Goal: Navigation & Orientation: Find specific page/section

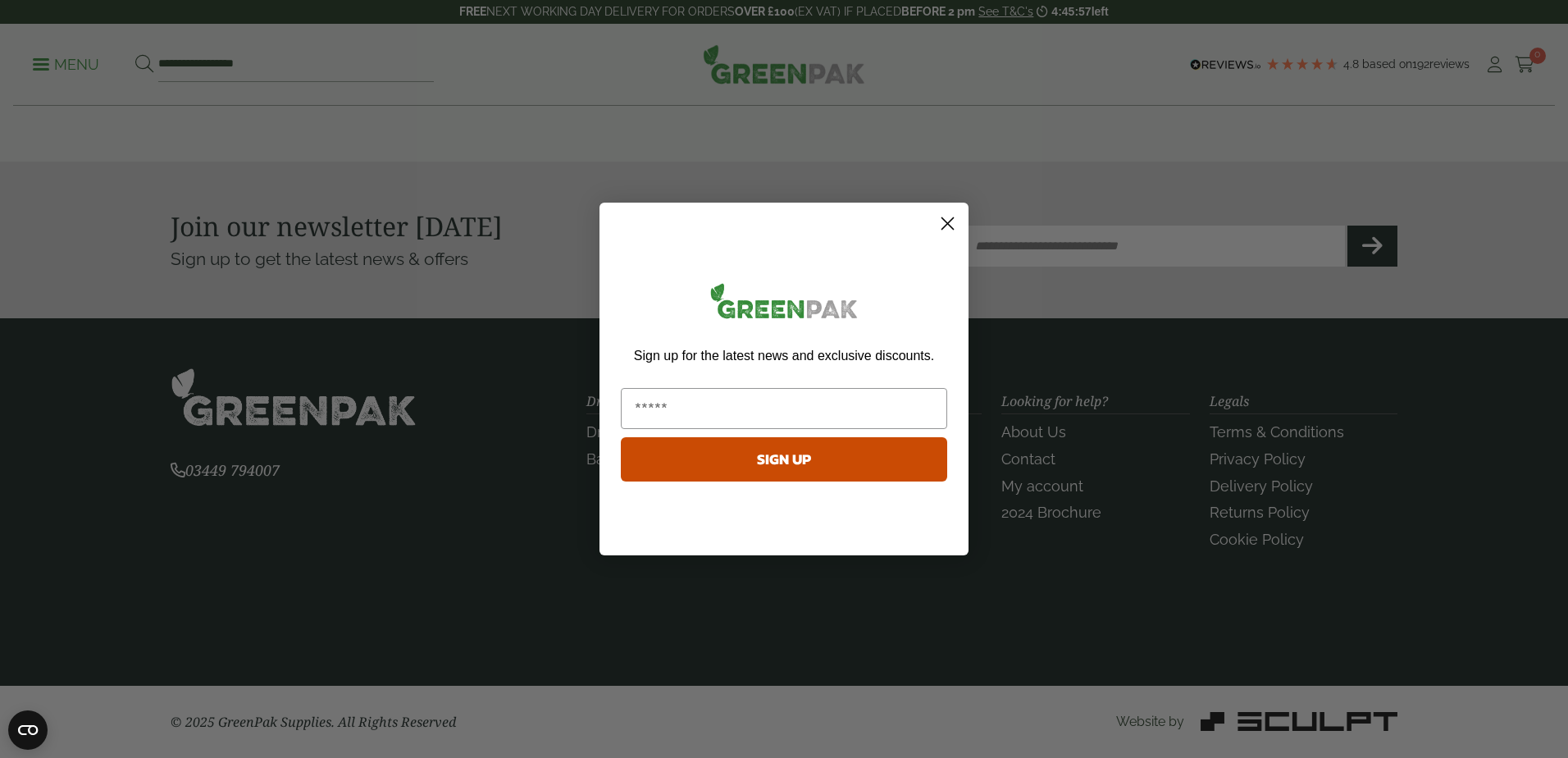
click at [954, 214] on circle "Close dialog" at bounding box center [947, 223] width 27 height 27
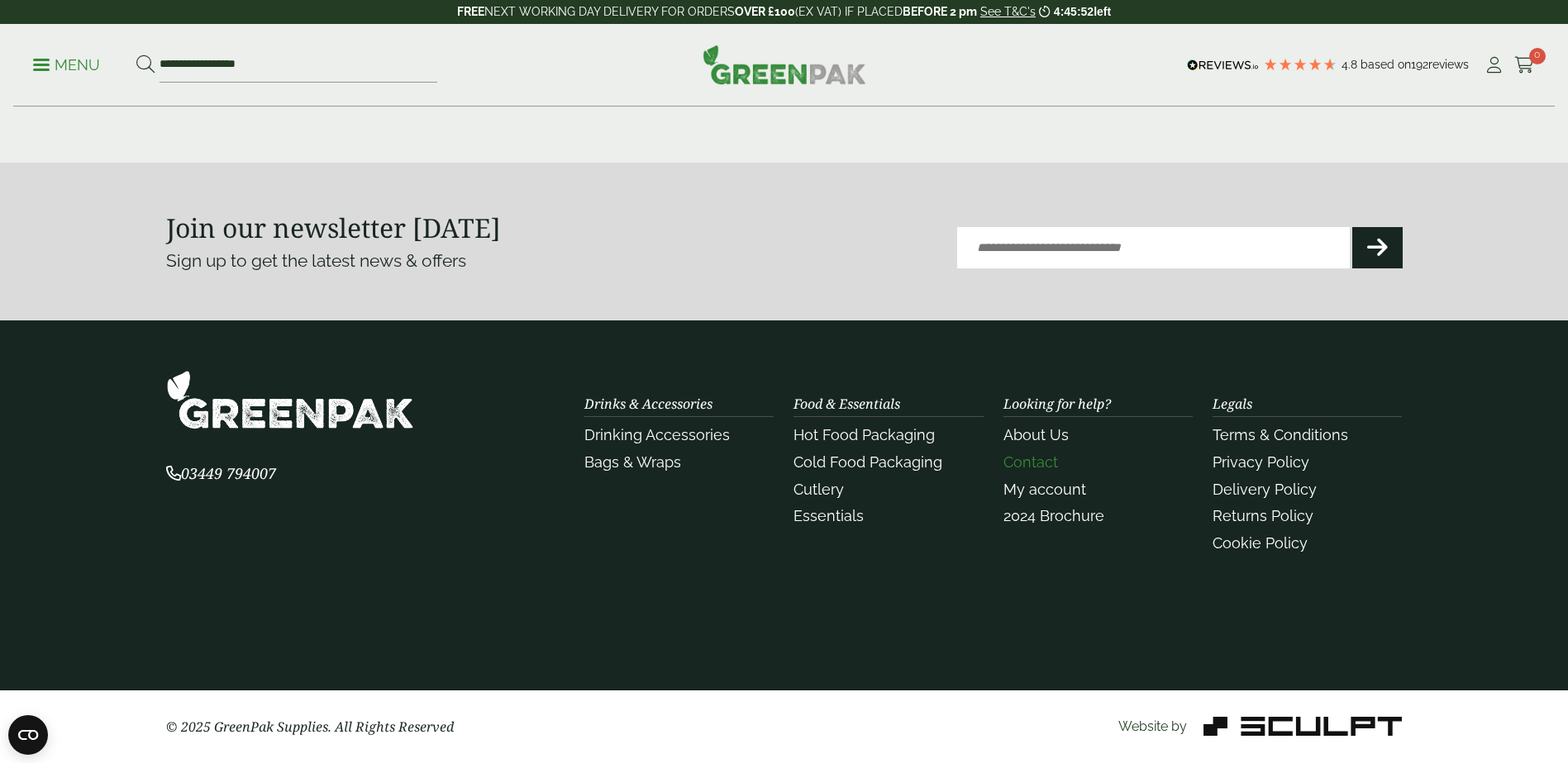
click at [1023, 453] on link "Contact" at bounding box center [1030, 462] width 54 height 18
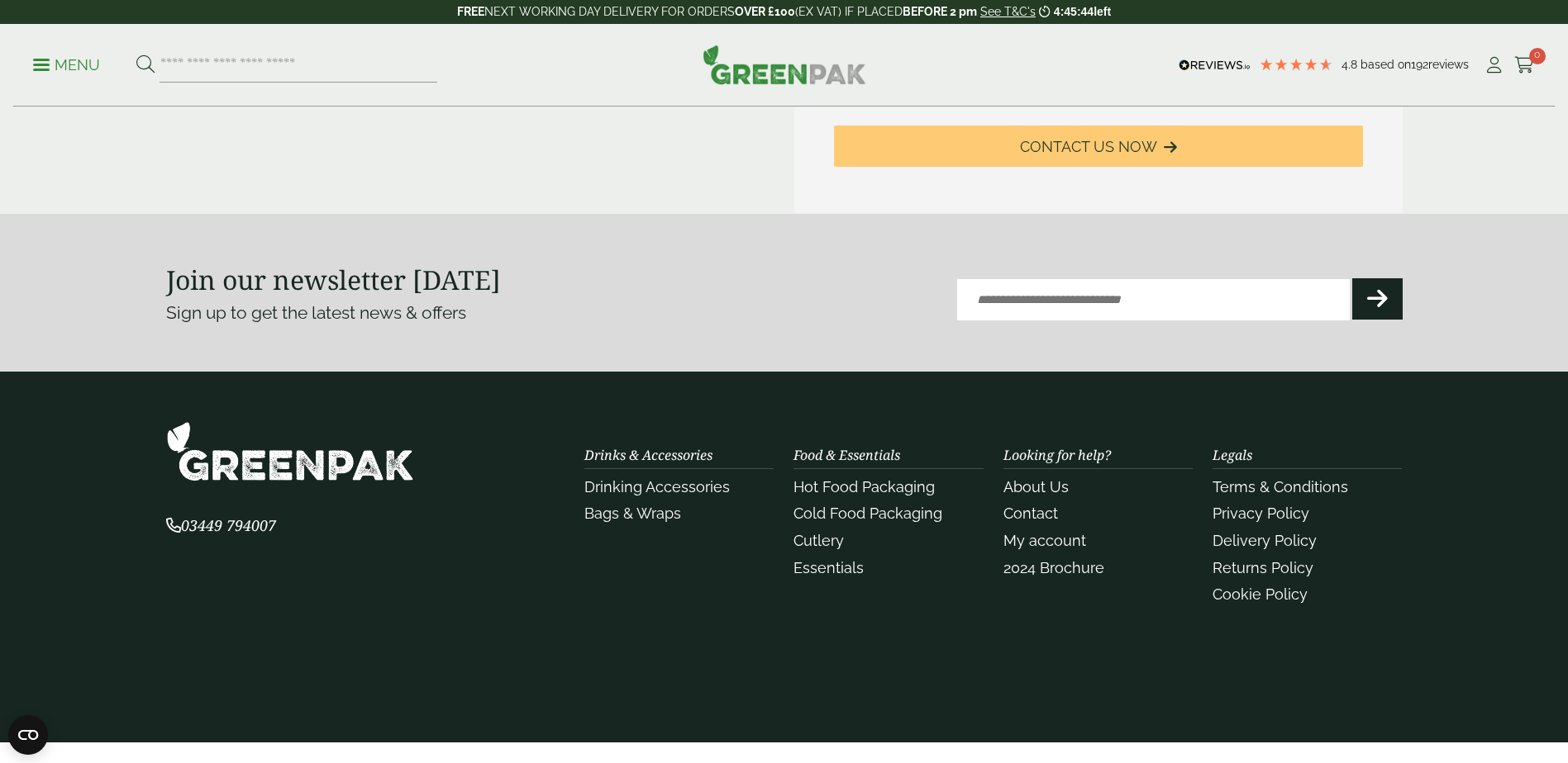
scroll to position [850, 0]
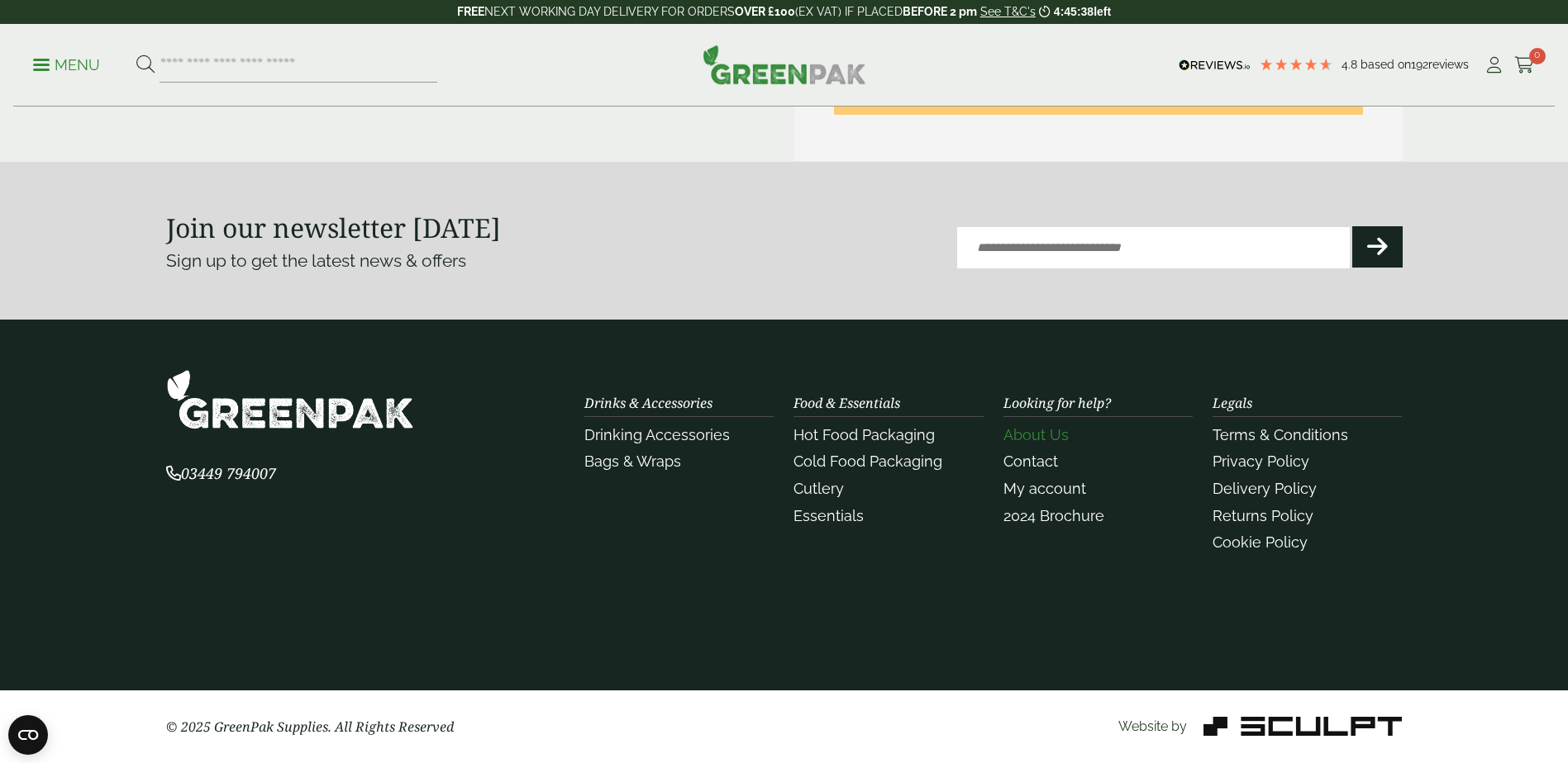
click at [1044, 434] on link "About Us" at bounding box center [1036, 435] width 66 height 18
